Goal: Information Seeking & Learning: Learn about a topic

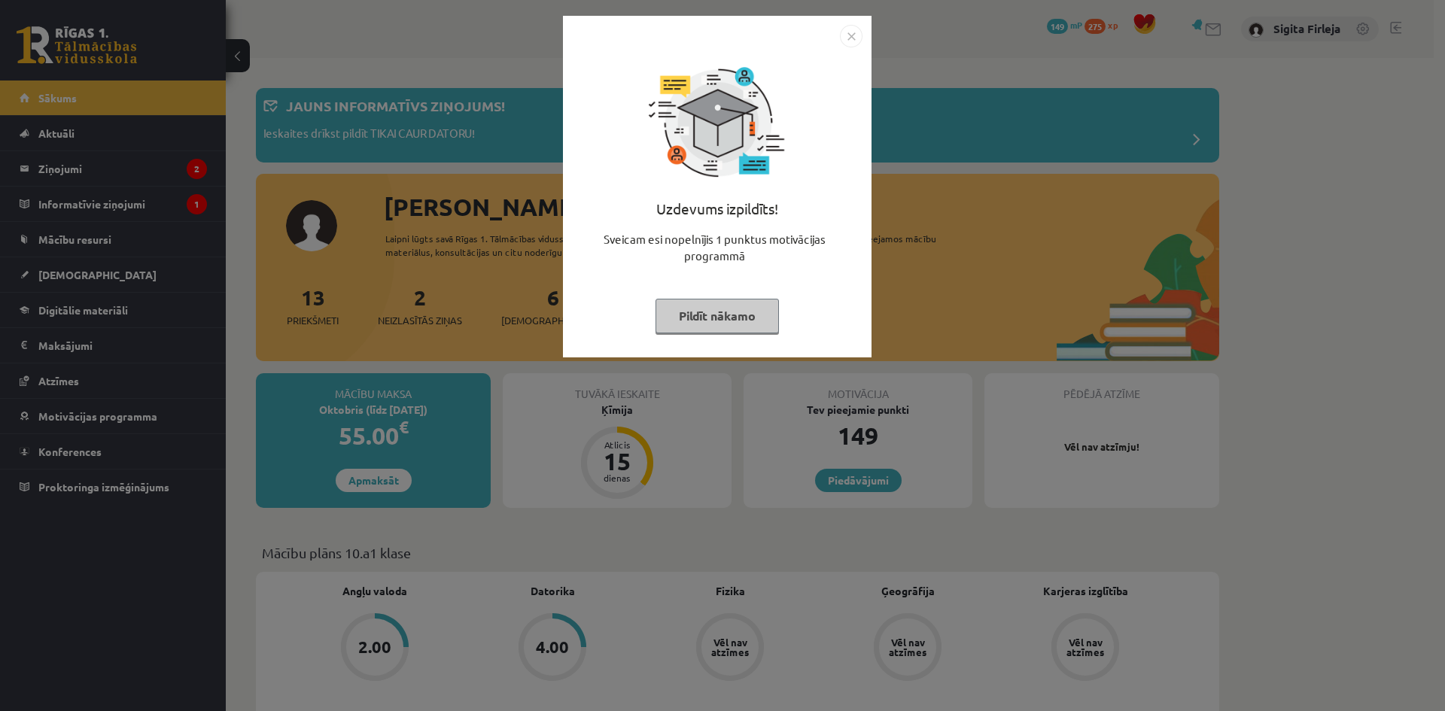
click at [683, 302] on button "Pildīt nākamo" at bounding box center [716, 316] width 123 height 35
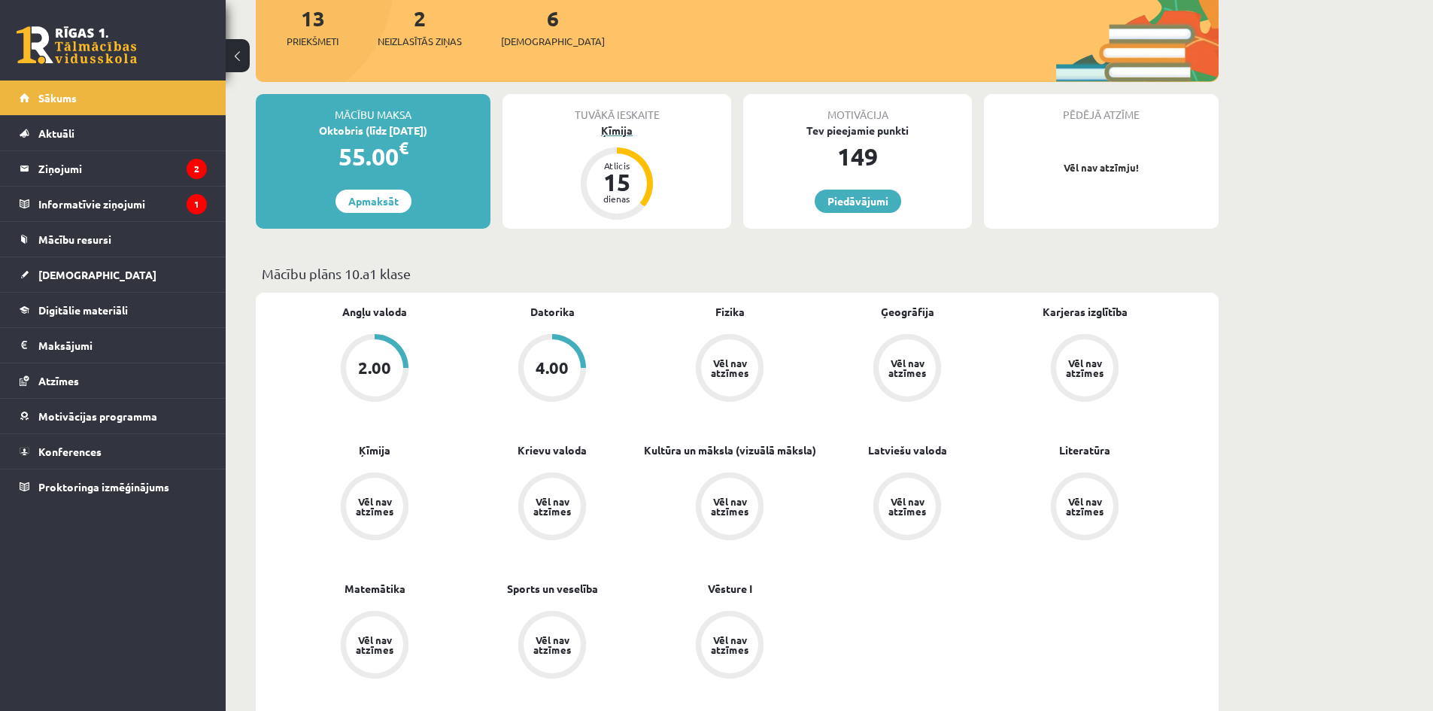
scroll to position [301, 0]
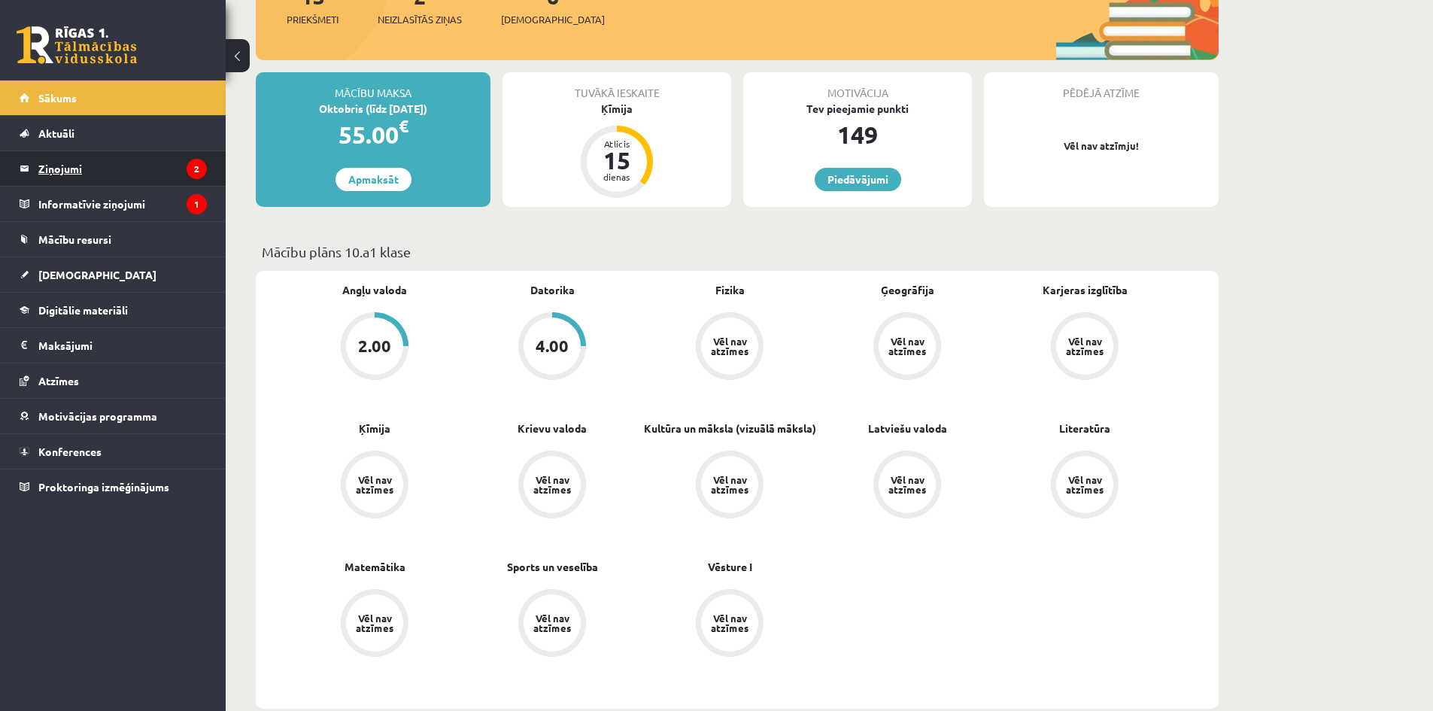
click at [118, 165] on legend "Ziņojumi 2" at bounding box center [122, 168] width 169 height 35
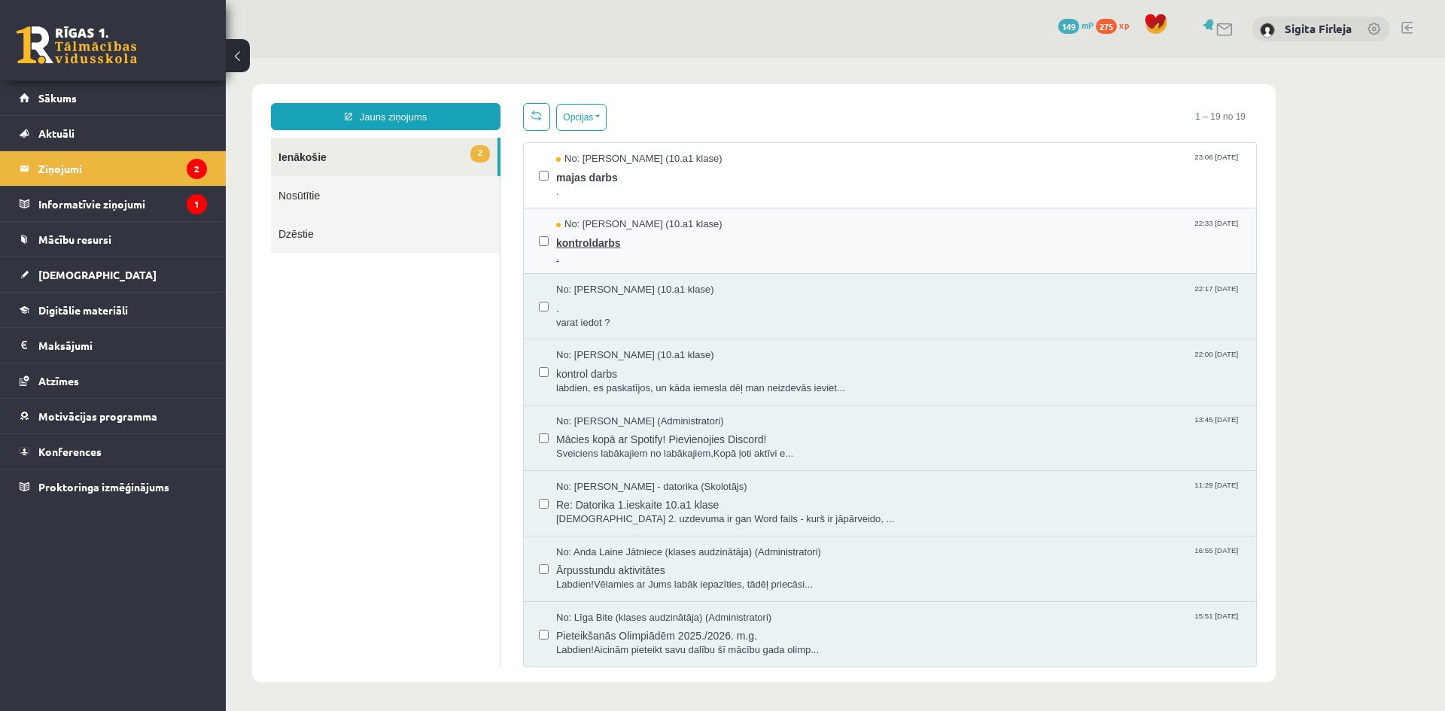
click at [661, 253] on span "." at bounding box center [898, 258] width 685 height 14
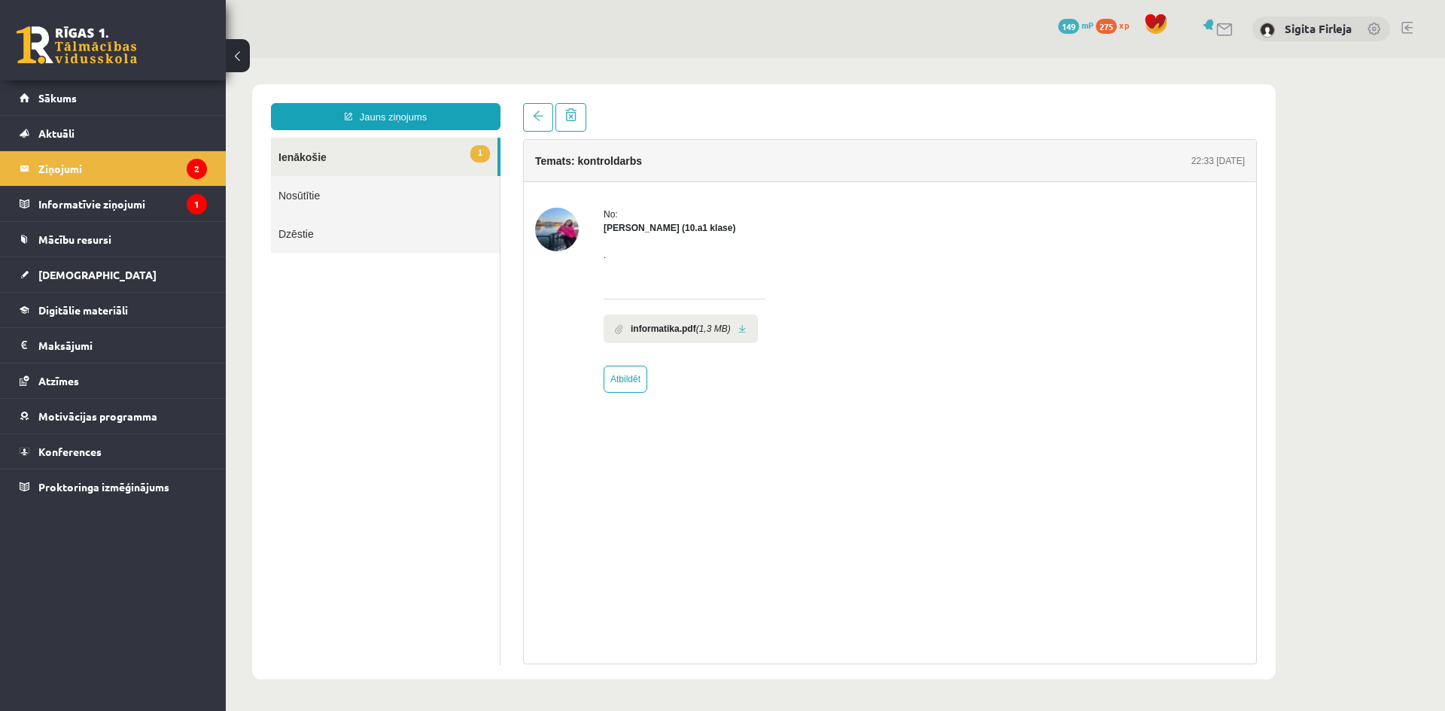
click at [739, 329] on link at bounding box center [742, 329] width 8 height 10
click at [356, 163] on link "1 Ienākošie" at bounding box center [384, 157] width 226 height 38
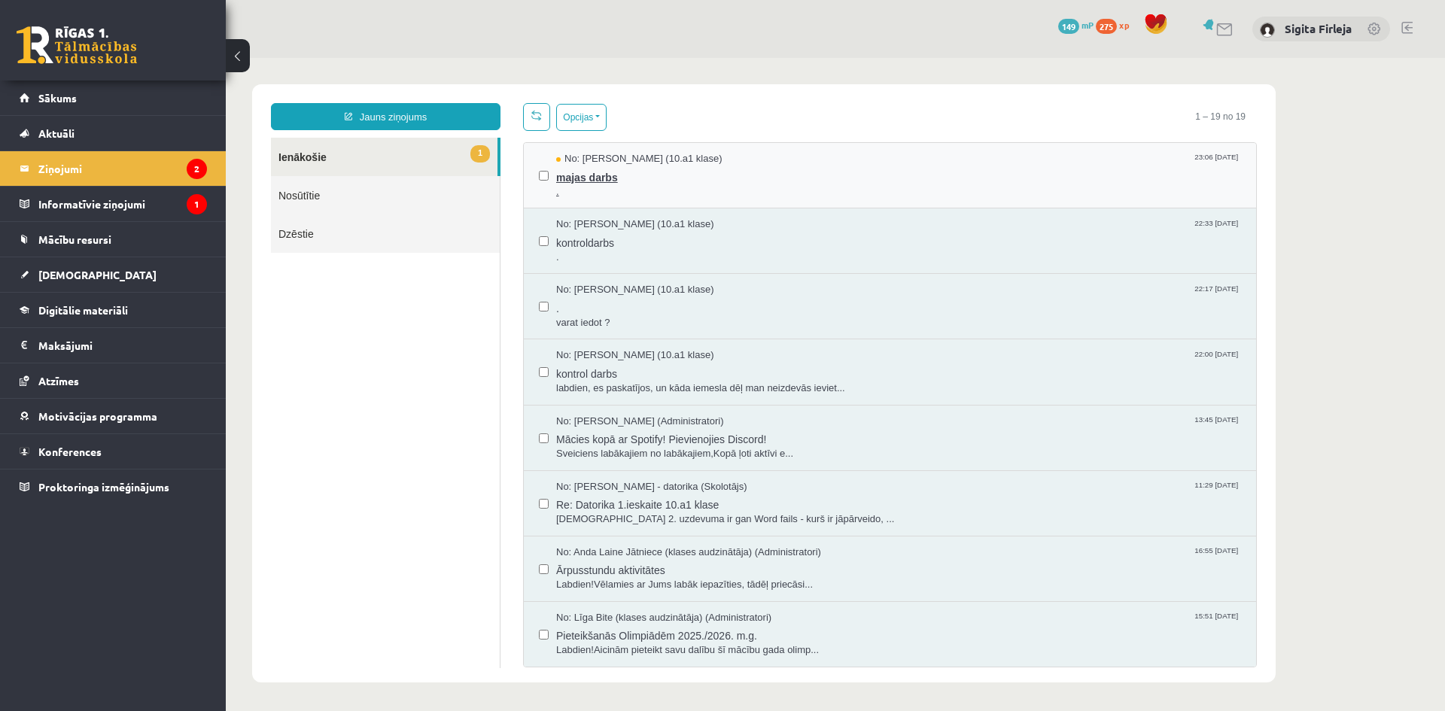
click at [645, 178] on span "majas darbs" at bounding box center [898, 175] width 685 height 19
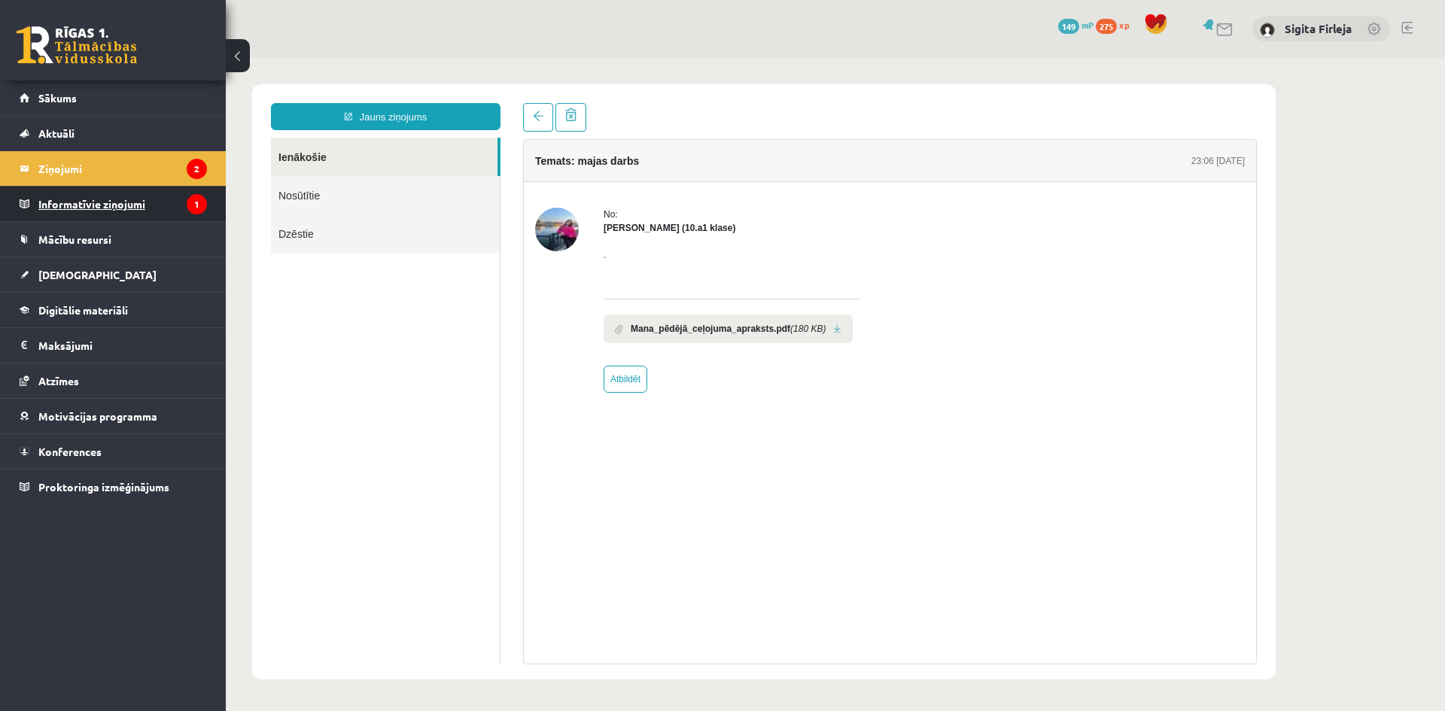
click at [110, 208] on legend "Informatīvie ziņojumi 1" at bounding box center [122, 204] width 169 height 35
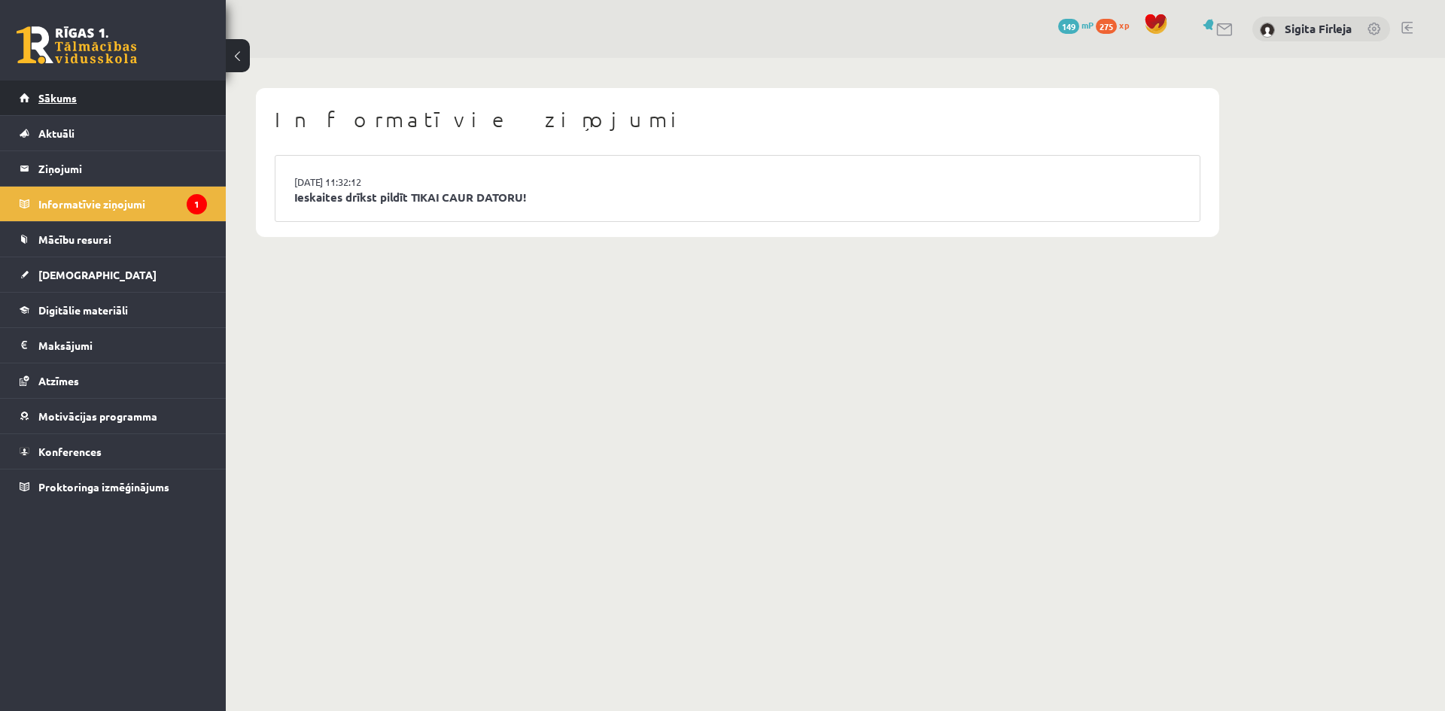
click at [60, 92] on span "Sākums" at bounding box center [57, 98] width 38 height 14
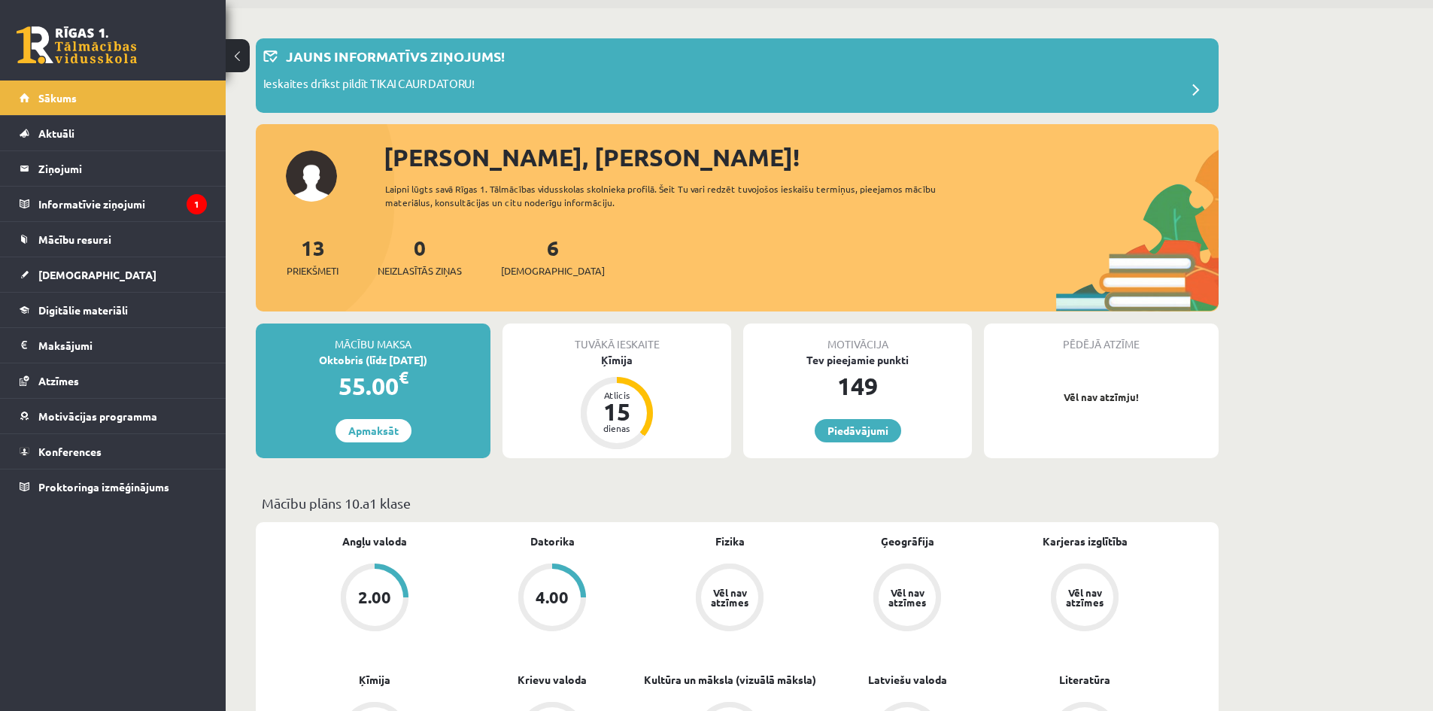
scroll to position [75, 0]
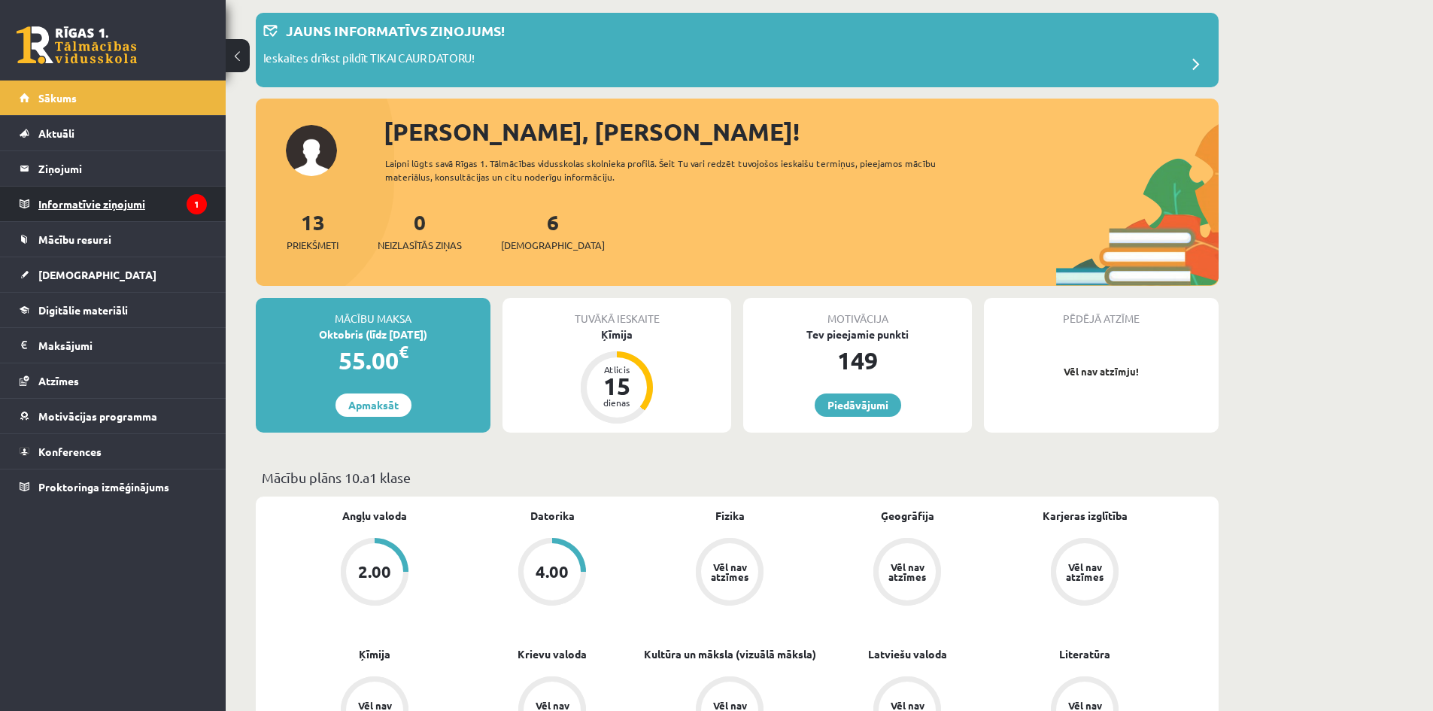
click at [116, 196] on legend "Informatīvie ziņojumi 1" at bounding box center [122, 204] width 169 height 35
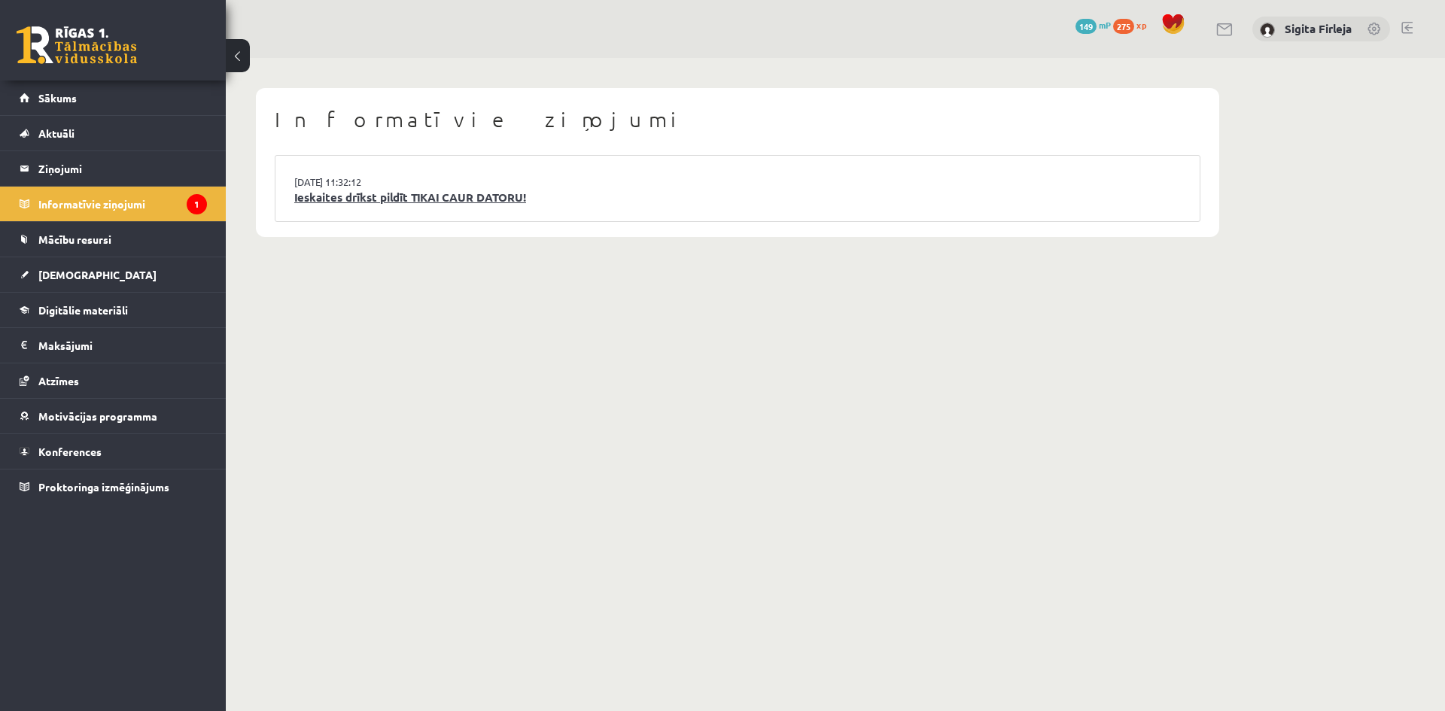
click at [515, 200] on link "Ieskaites drīkst pildīt TIKAI CAUR DATORU!" at bounding box center [737, 197] width 886 height 17
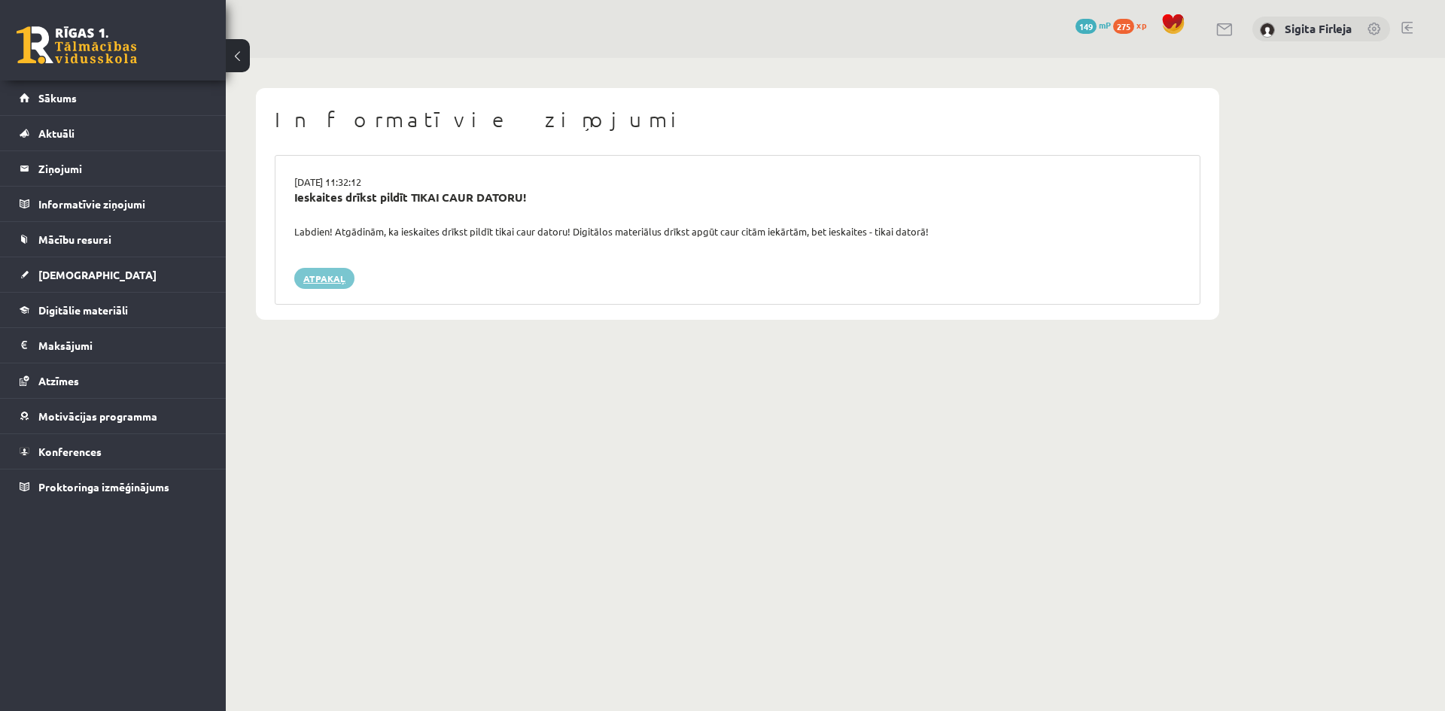
click at [327, 282] on link "Atpakaļ" at bounding box center [324, 278] width 60 height 21
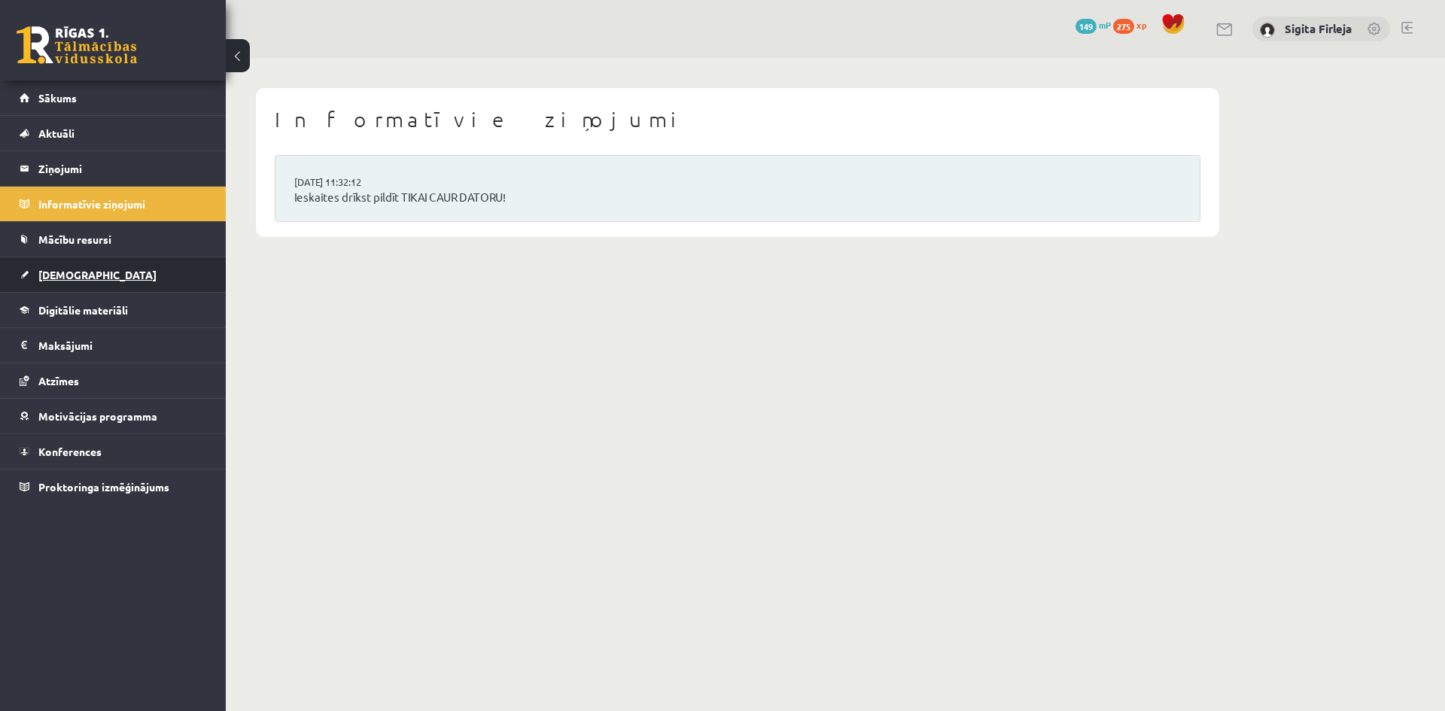
click at [66, 273] on span "[DEMOGRAPHIC_DATA]" at bounding box center [97, 275] width 118 height 14
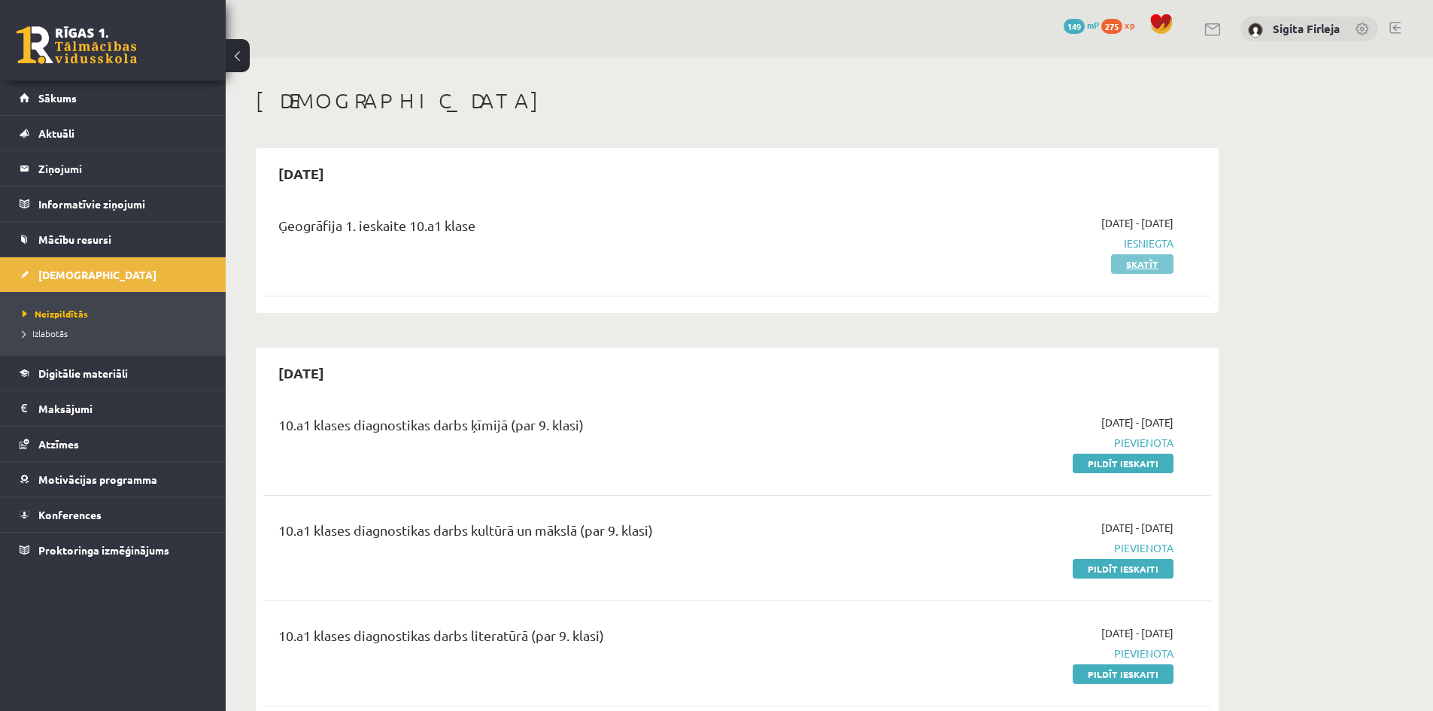
click at [1142, 260] on link "Skatīt" at bounding box center [1142, 264] width 62 height 20
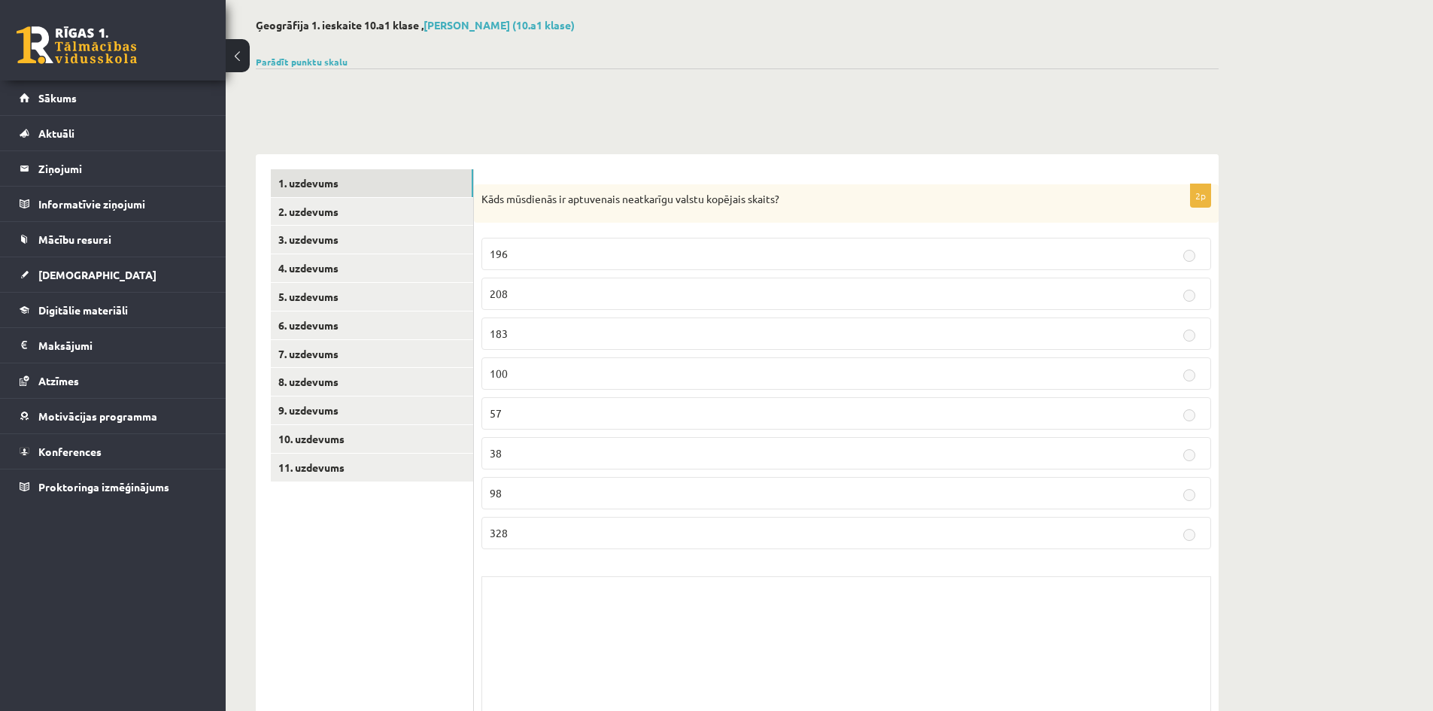
scroll to position [138, 0]
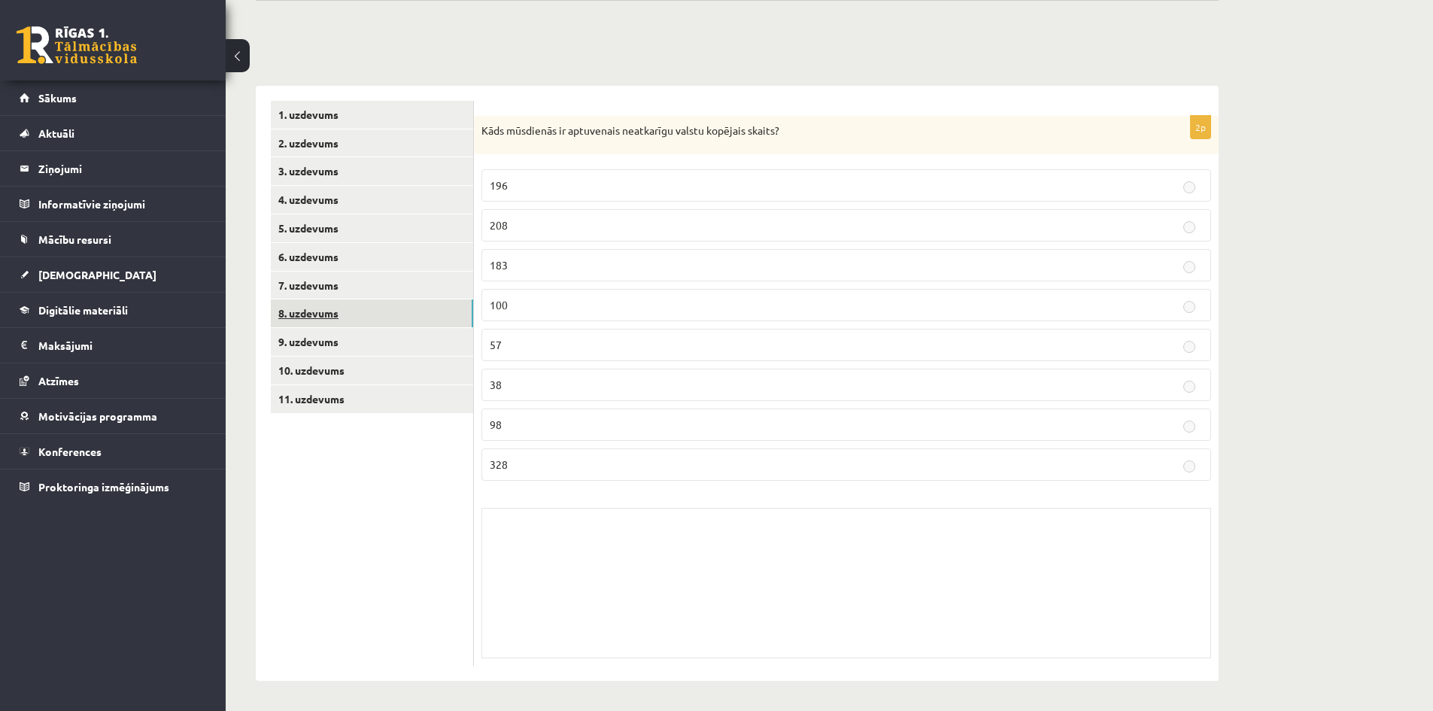
click at [311, 308] on link "8. uzdevums" at bounding box center [372, 313] width 202 height 28
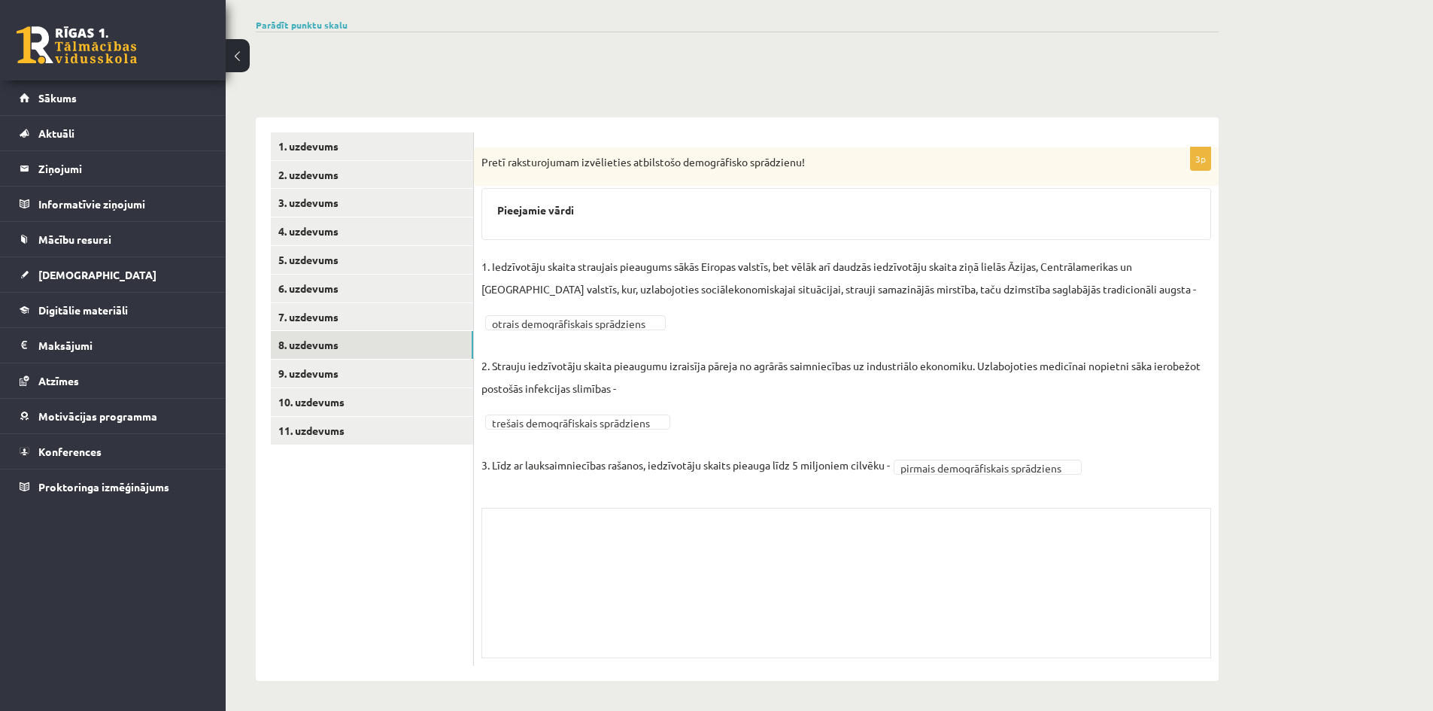
click at [555, 545] on div "Skolotāja pielikums" at bounding box center [847, 583] width 730 height 150
click at [90, 272] on link "[DEMOGRAPHIC_DATA]" at bounding box center [113, 274] width 187 height 35
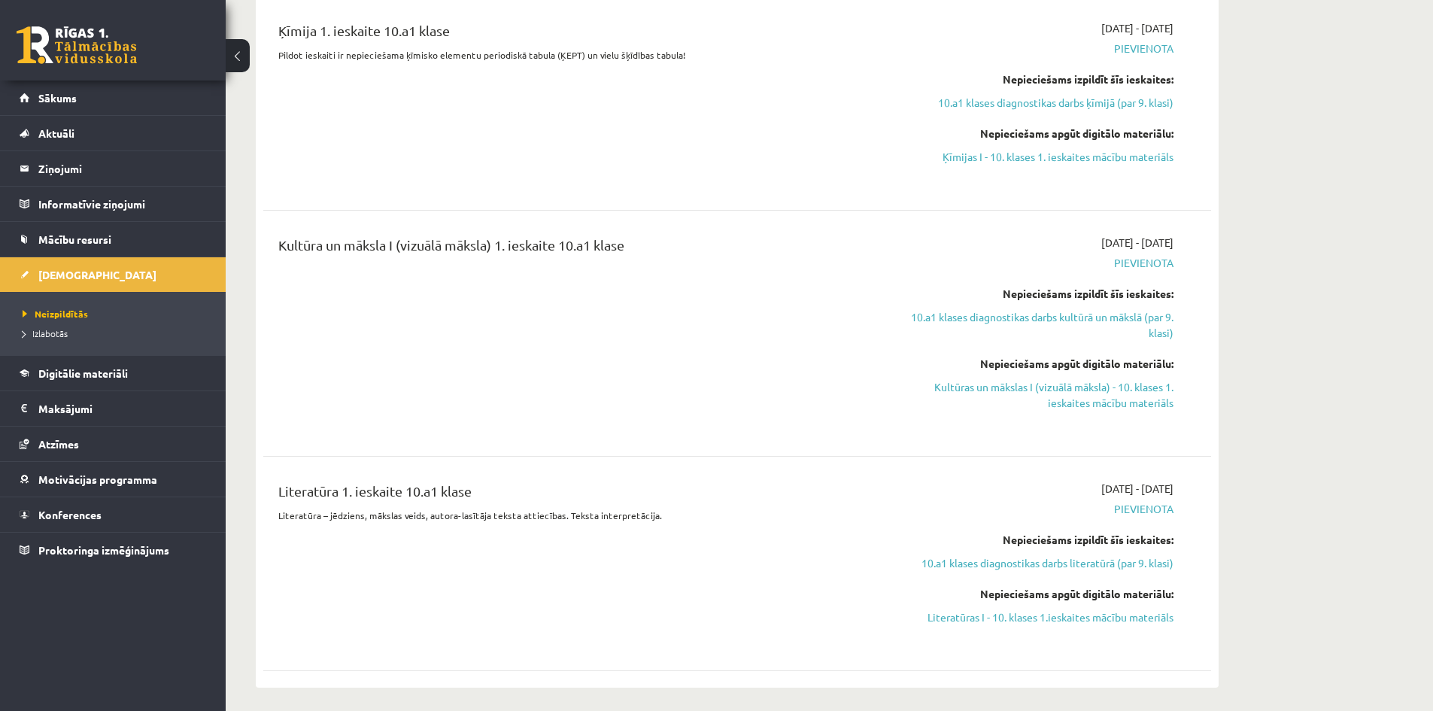
scroll to position [783, 0]
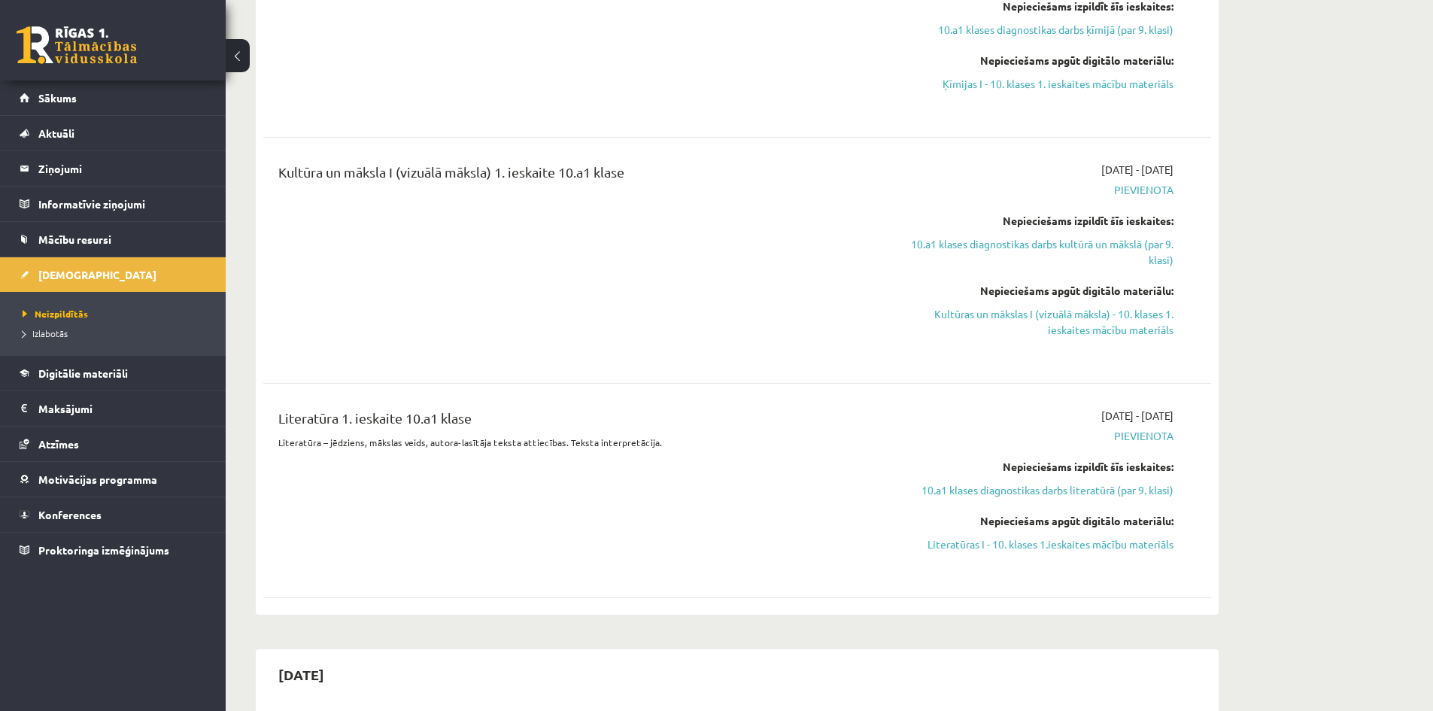
click at [428, 420] on div "Literatūra 1. ieskaite 10.a1 klase" at bounding box center [572, 422] width 589 height 28
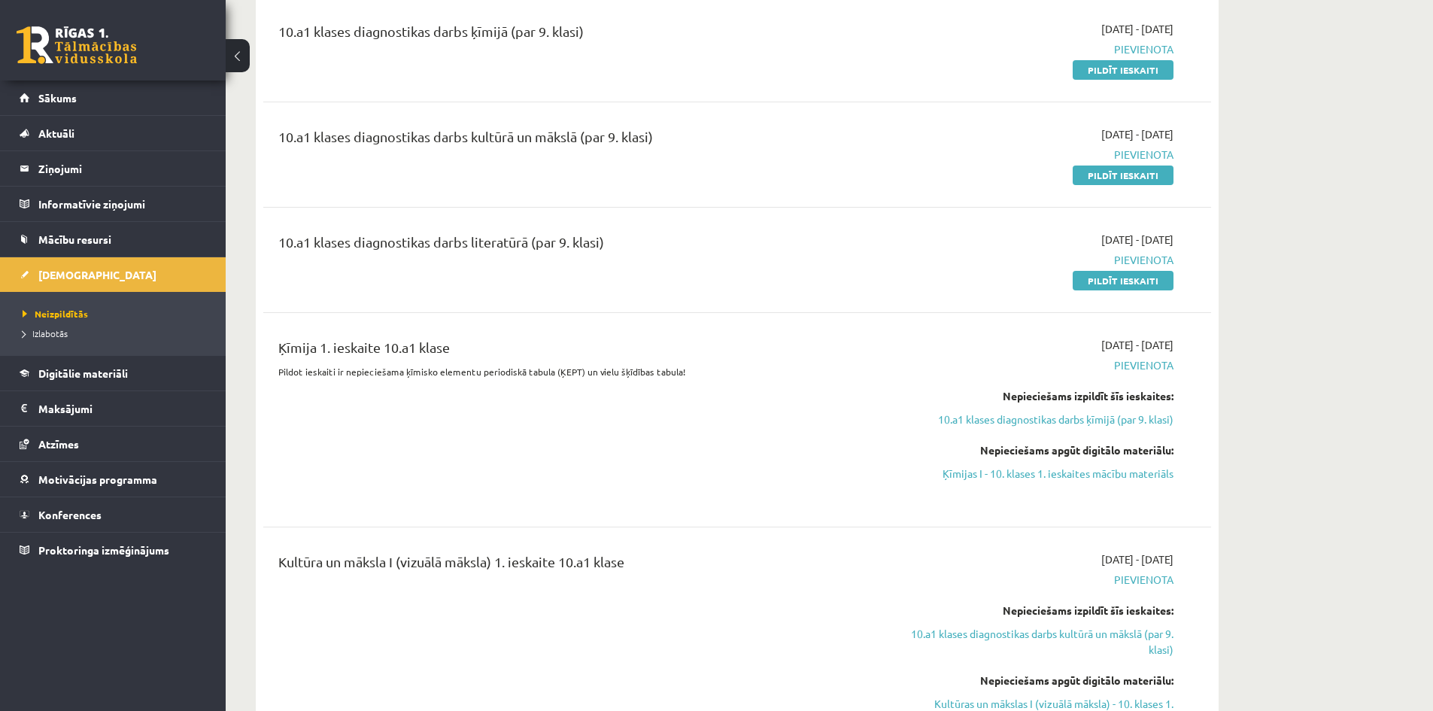
scroll to position [482, 0]
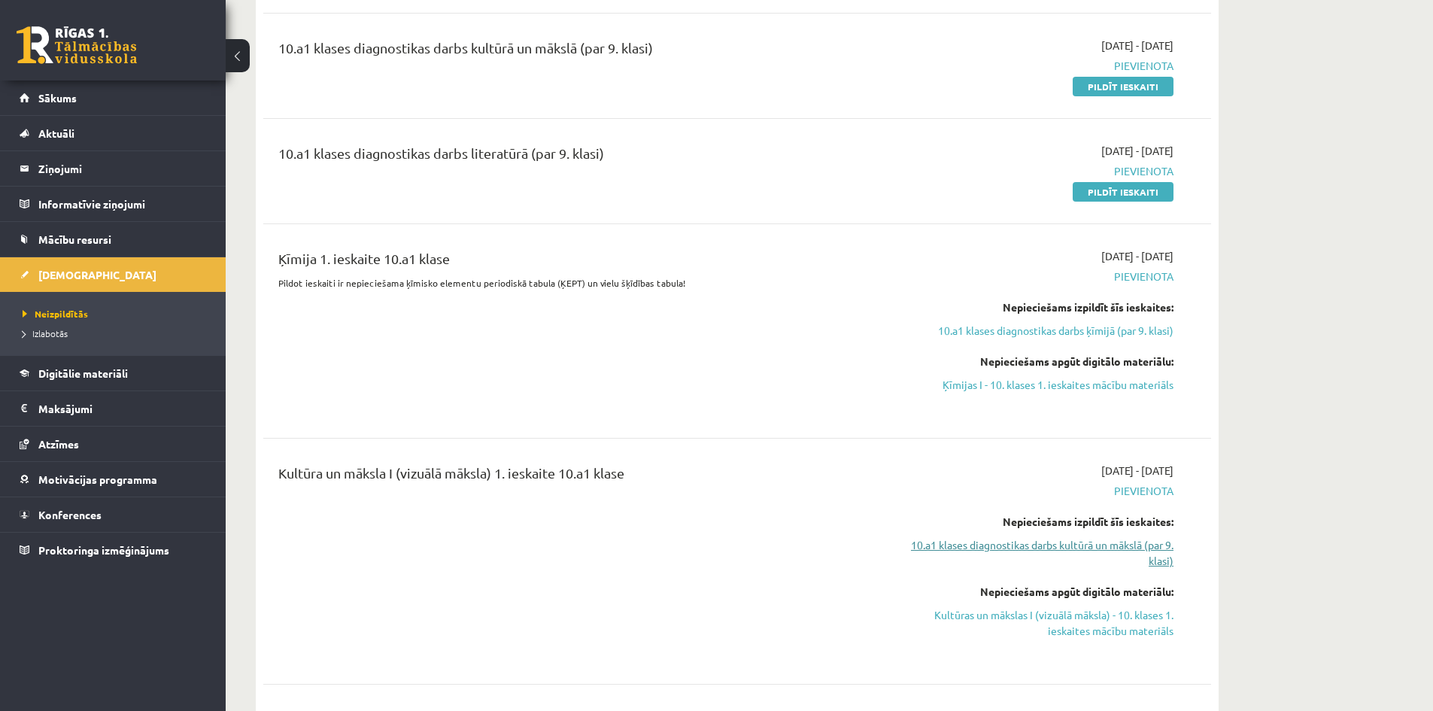
click at [1059, 545] on link "10.a1 klases diagnostikas darbs kultūrā un mākslā (par 9. klasi)" at bounding box center [1032, 553] width 284 height 32
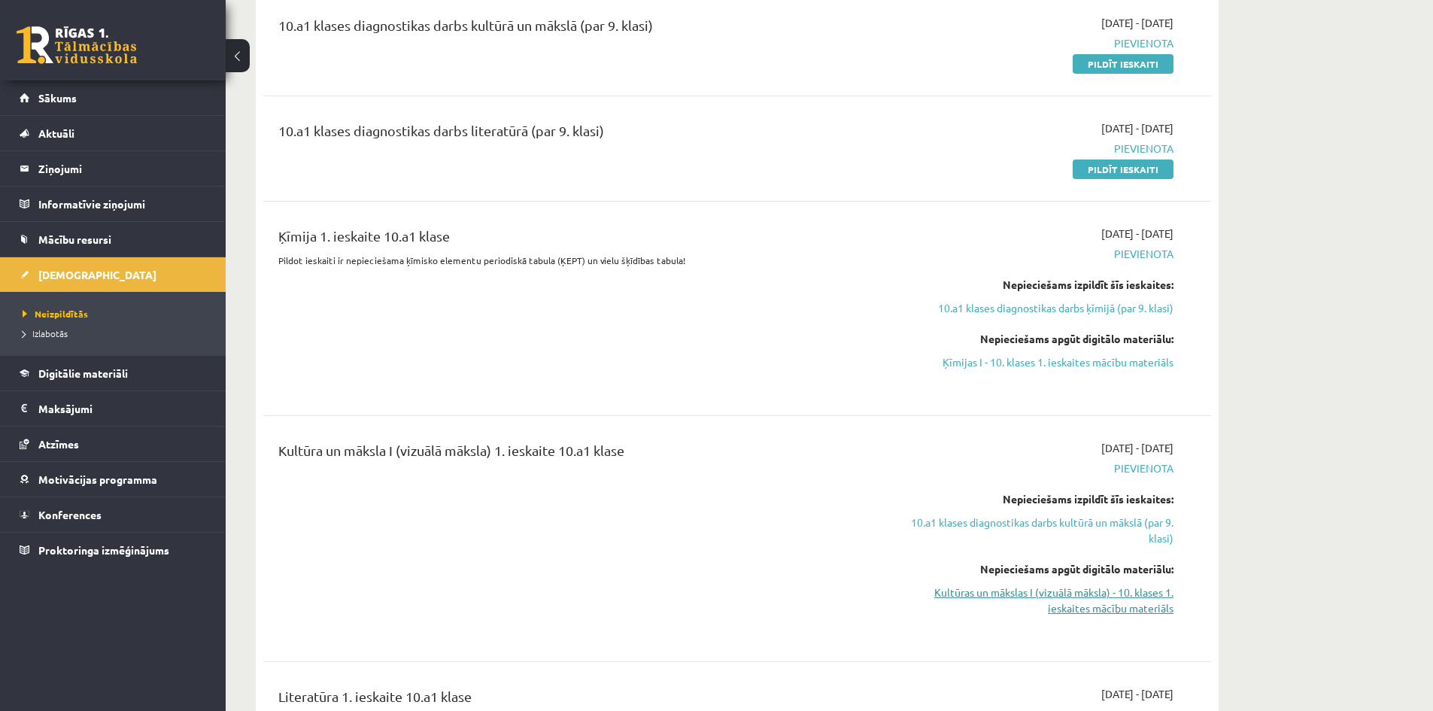
click at [1053, 597] on link "Kultūras un mākslas I (vizuālā māksla) - 10. klases 1. ieskaites mācību materiā…" at bounding box center [1032, 601] width 284 height 32
click at [1013, 520] on link "10.a1 klases diagnostikas darbs kultūrā un mākslā (par 9. klasi)" at bounding box center [1032, 531] width 284 height 32
click at [1043, 360] on link "Ķīmijas I - 10. klases 1. ieskaites mācību materiāls" at bounding box center [1032, 362] width 284 height 16
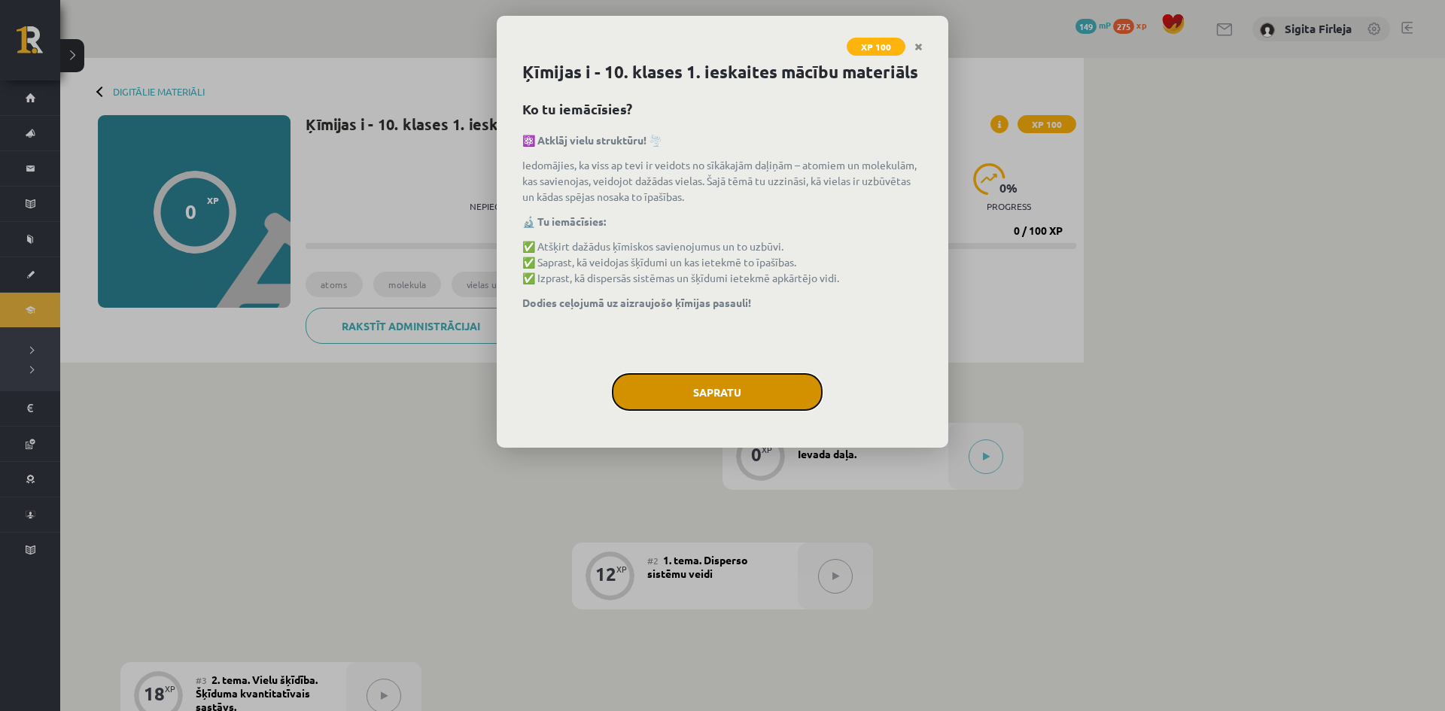
click at [696, 391] on button "Sapratu" at bounding box center [717, 392] width 211 height 38
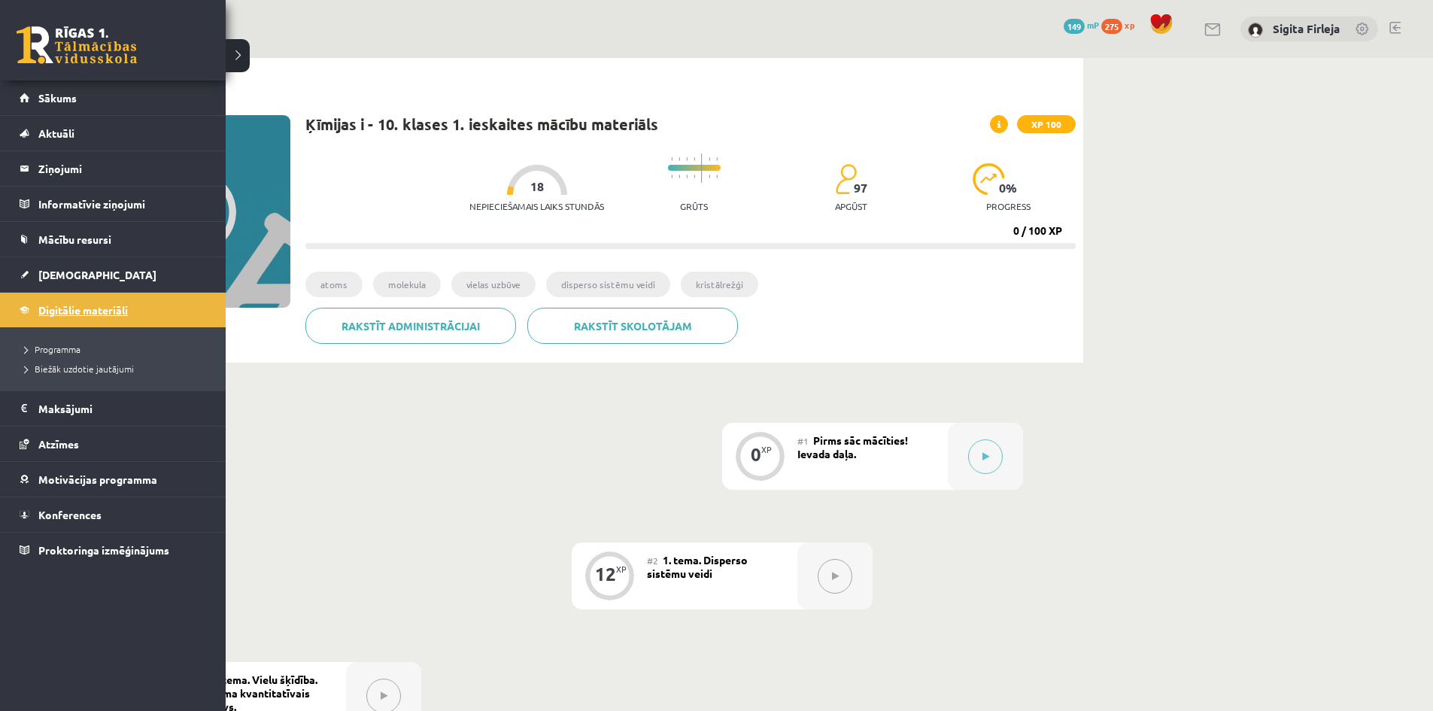
click at [80, 318] on link "Digitālie materiāli" at bounding box center [113, 310] width 187 height 35
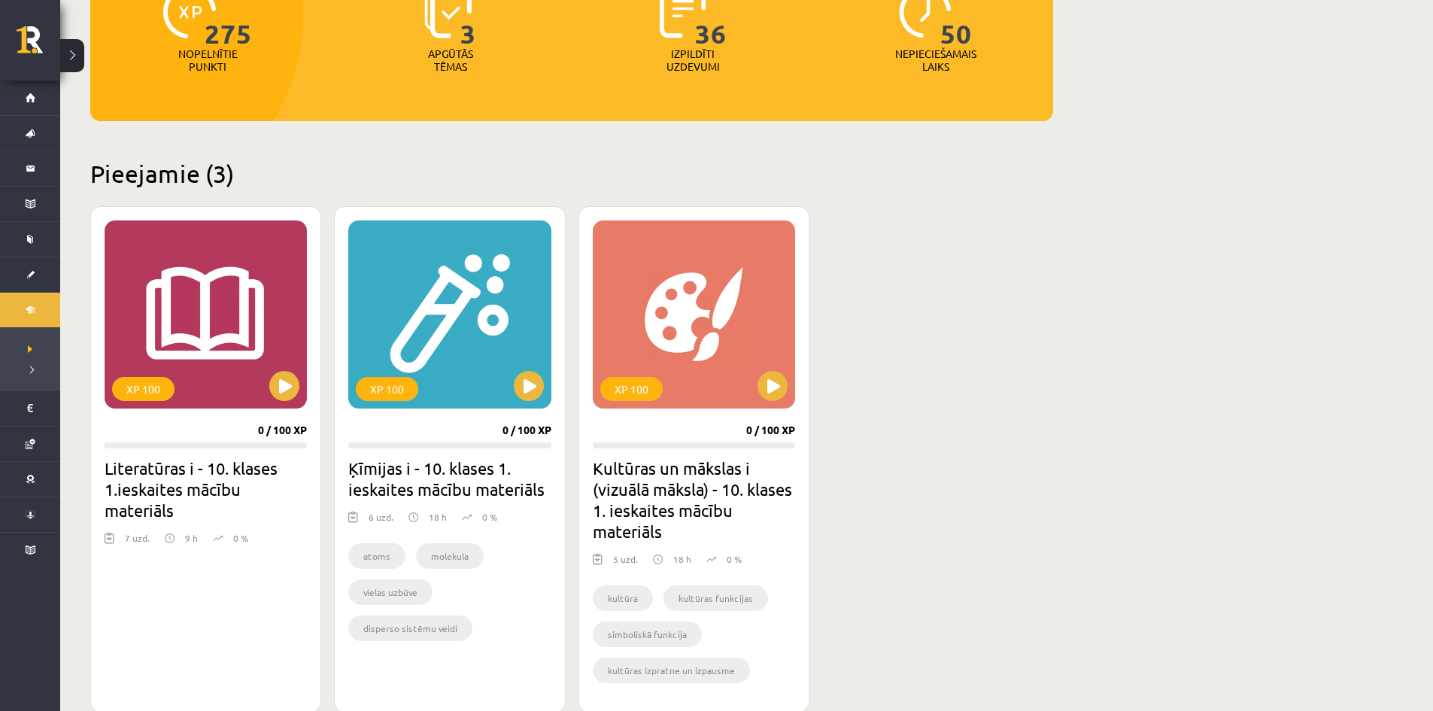
scroll to position [226, 0]
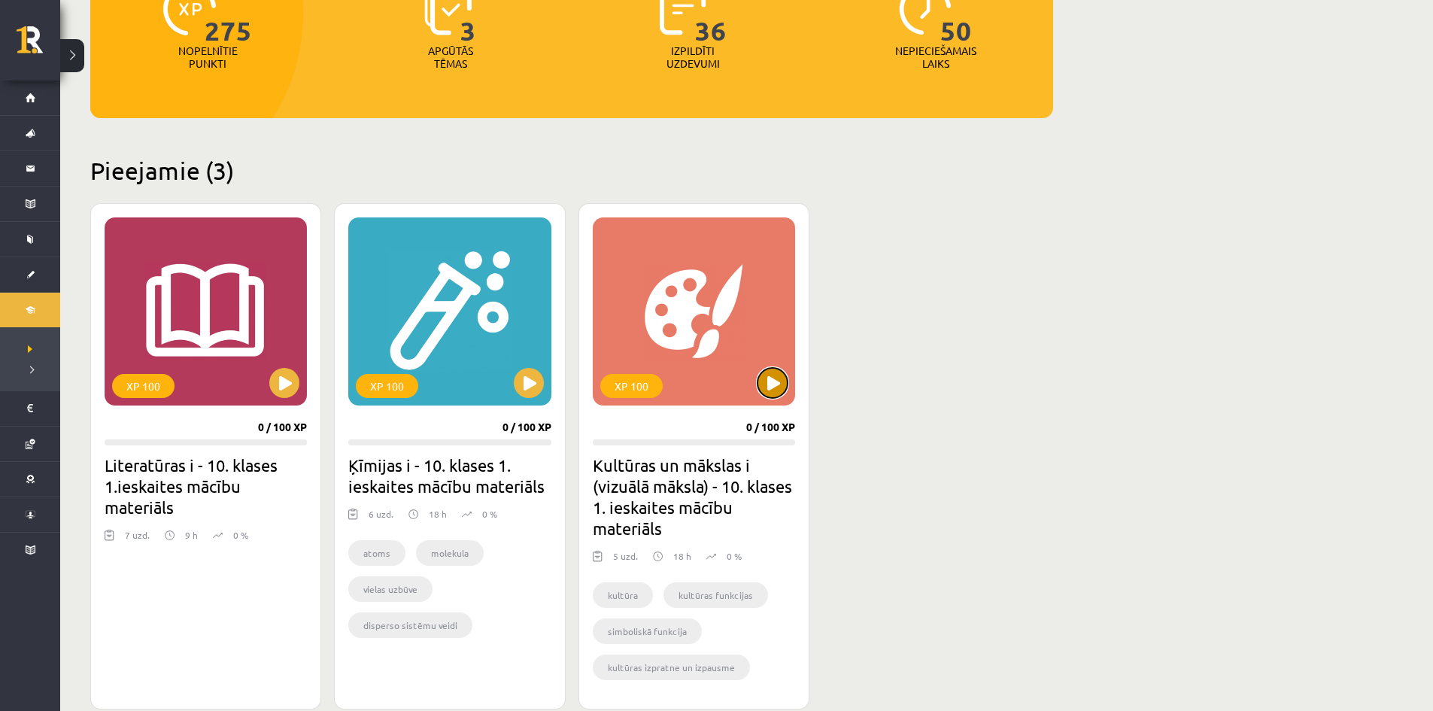
click at [776, 384] on button at bounding box center [773, 383] width 30 height 30
